Goal: Task Accomplishment & Management: Complete application form

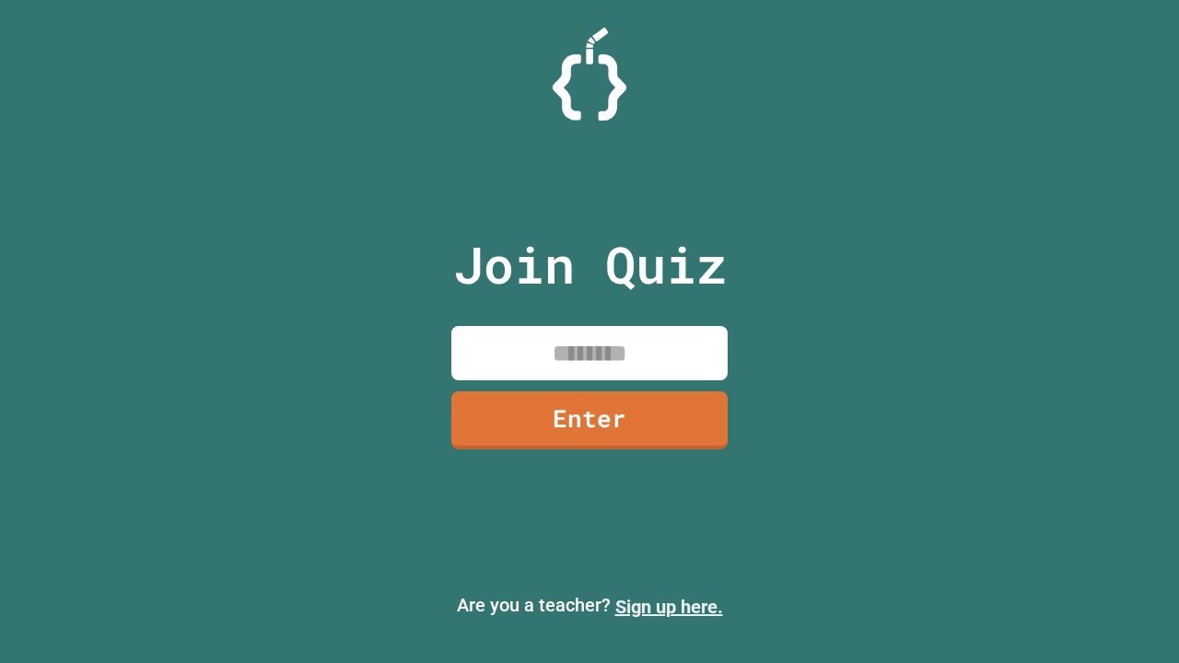
click at [669, 607] on link "Sign up here." at bounding box center [669, 607] width 108 height 22
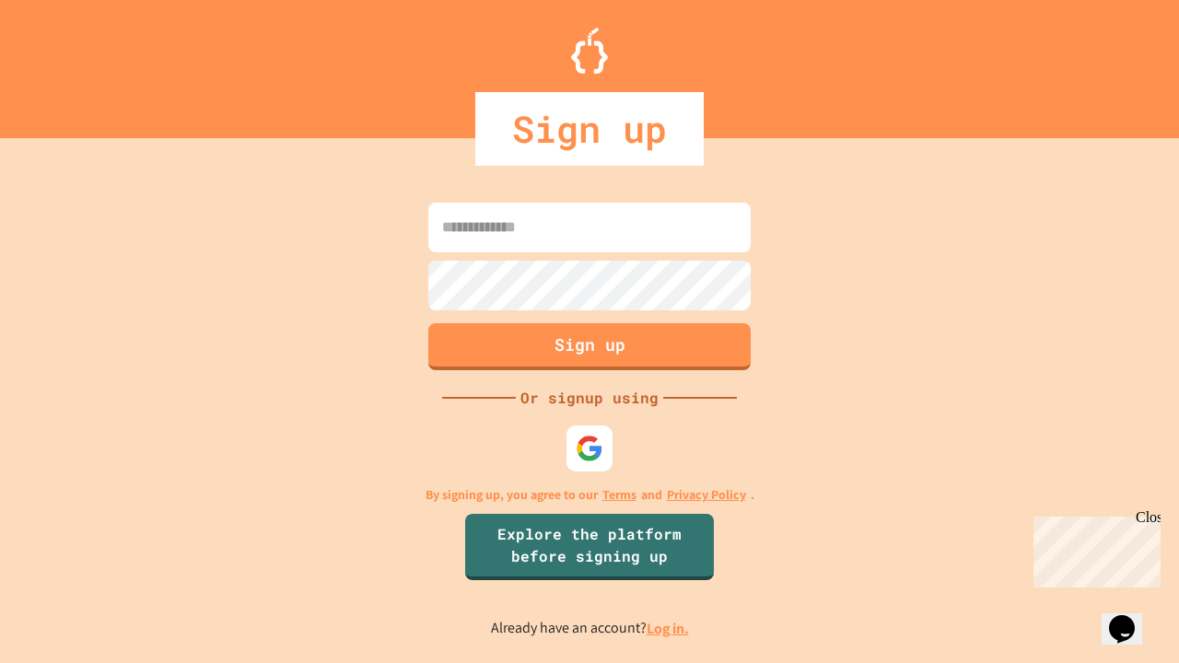
click at [669, 628] on link "Log in." at bounding box center [668, 628] width 42 height 19
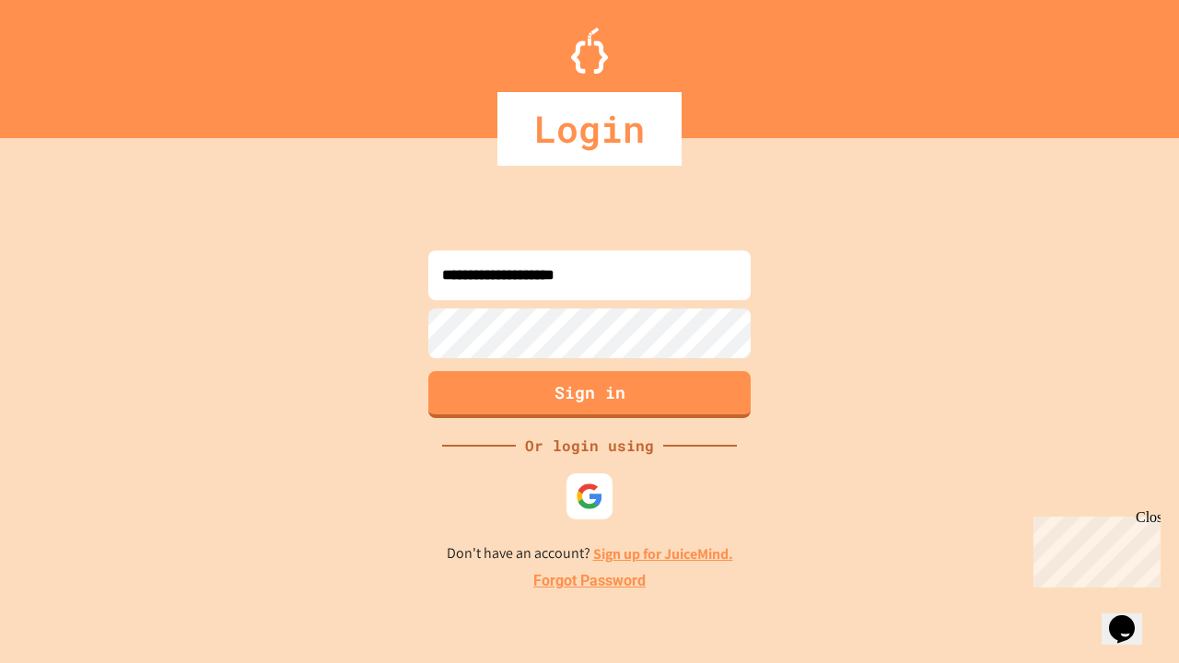
type input "**********"
